Goal: Information Seeking & Learning: Learn about a topic

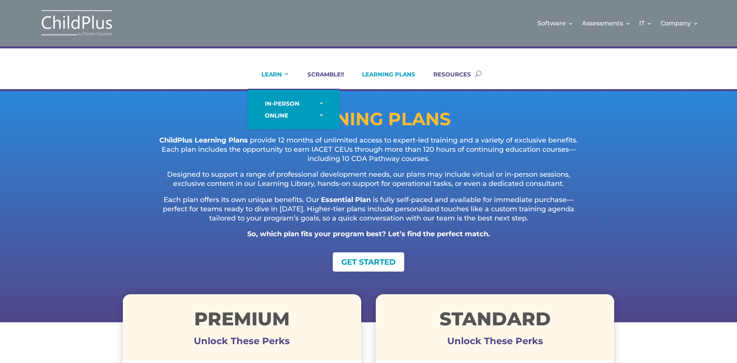
click at [283, 76] on link "LEARN" at bounding box center [271, 80] width 38 height 18
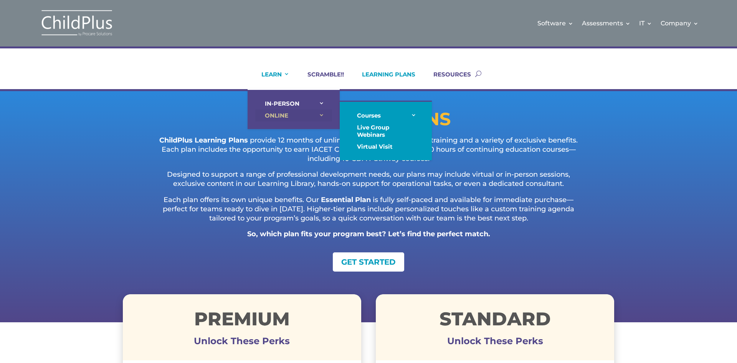
click at [323, 116] on link "ONLINE" at bounding box center [293, 115] width 77 height 12
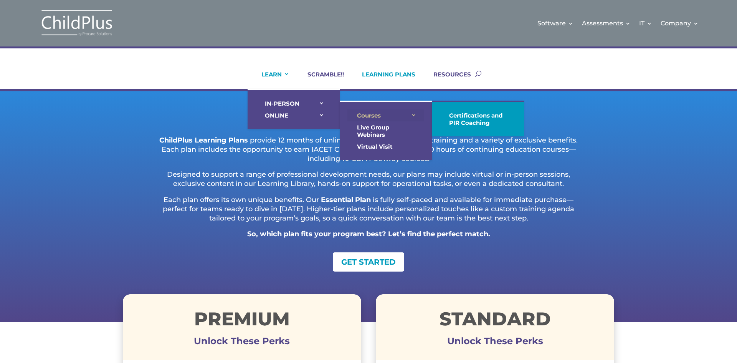
click at [365, 119] on link "Courses" at bounding box center [385, 115] width 77 height 12
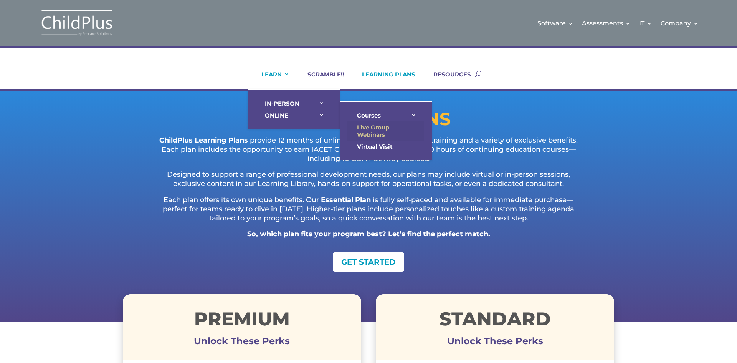
click at [379, 127] on link "Live Group Webinars" at bounding box center [385, 130] width 77 height 19
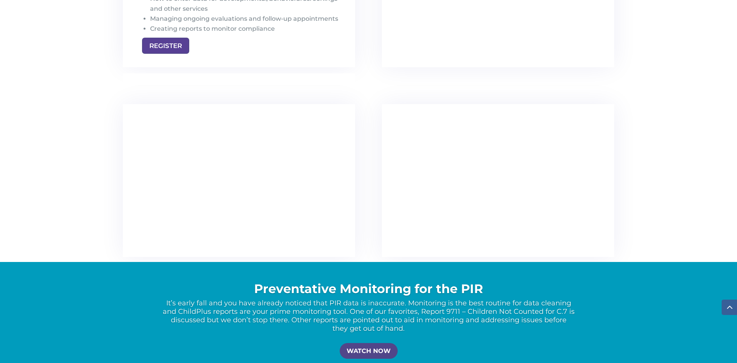
scroll to position [1320, 0]
click at [386, 344] on link "WATCH NOW" at bounding box center [368, 350] width 62 height 16
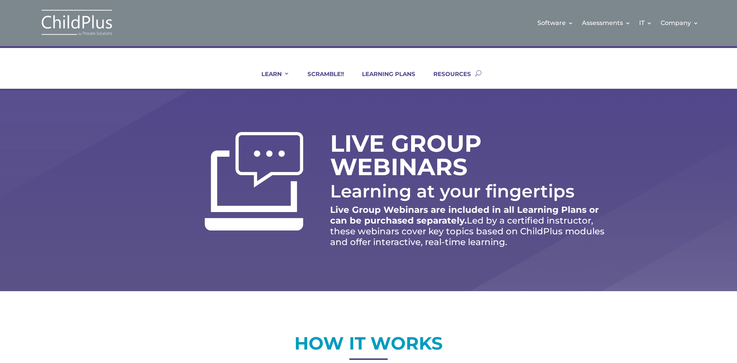
scroll to position [0, 0]
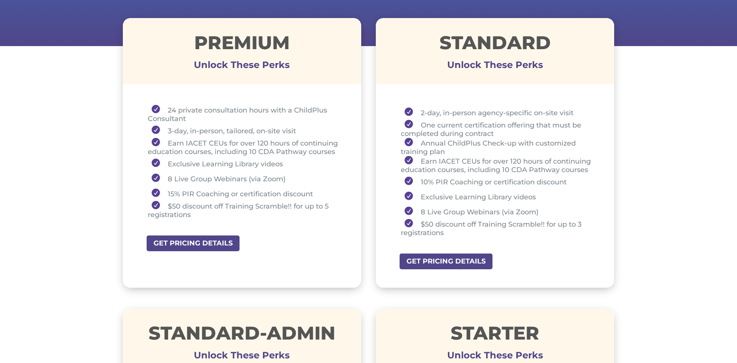
scroll to position [276, 0]
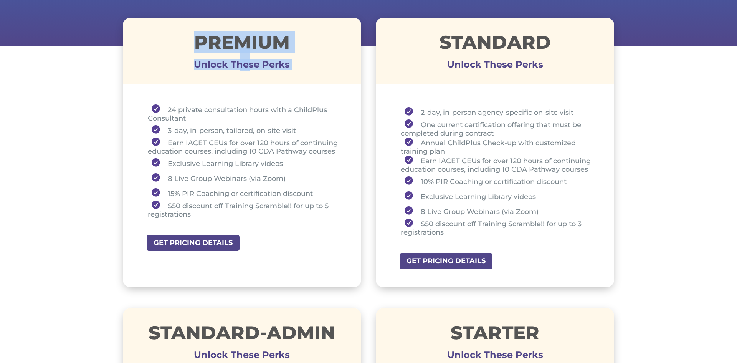
drag, startPoint x: 120, startPoint y: 15, endPoint x: 118, endPoint y: 89, distance: 74.9
